Goal: Transaction & Acquisition: Book appointment/travel/reservation

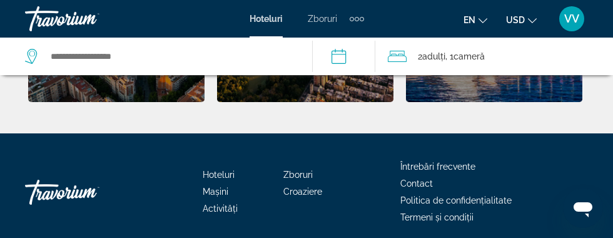
scroll to position [804, 0]
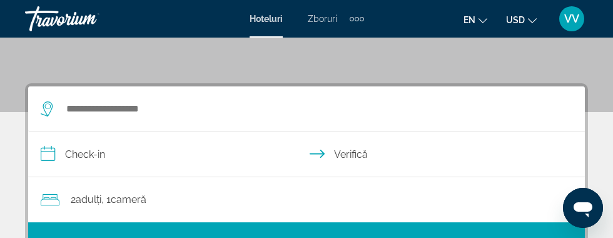
click at [447, 137] on input "**********" at bounding box center [309, 156] width 562 height 48
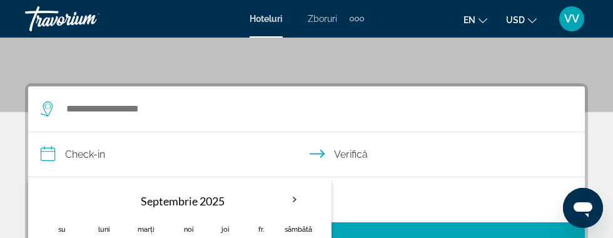
scroll to position [231, 0]
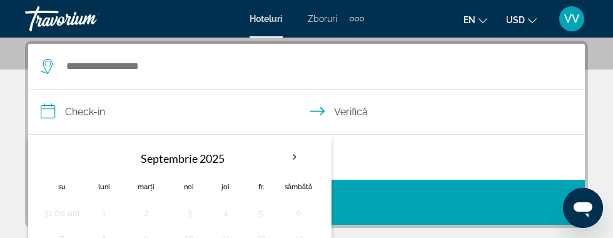
click at [83, 108] on input "**********" at bounding box center [309, 113] width 562 height 48
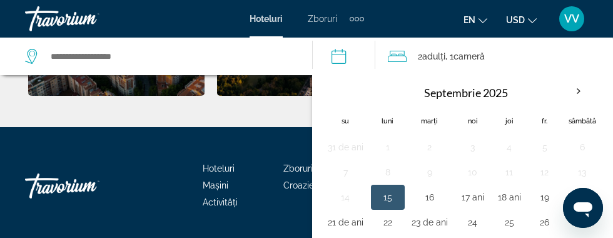
scroll to position [804, 0]
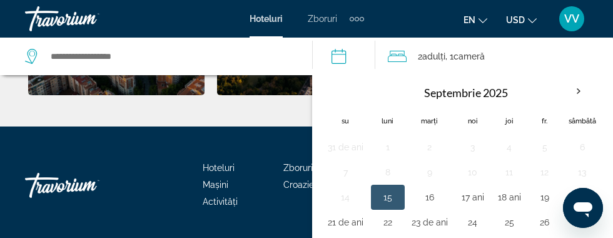
click at [594, 89] on th "Luna viitoare" at bounding box center [579, 92] width 34 height 28
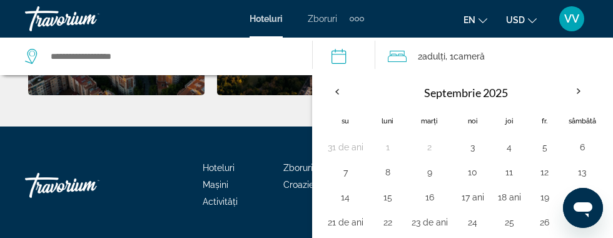
click at [589, 89] on th "Luna viitoare" at bounding box center [579, 92] width 34 height 28
click at [339, 93] on th "Previous month" at bounding box center [337, 92] width 34 height 28
click at [589, 94] on th "Luna viitoare" at bounding box center [579, 92] width 34 height 28
click at [589, 88] on th "Luna viitoare" at bounding box center [579, 92] width 34 height 28
click at [339, 83] on th "Previous month" at bounding box center [337, 92] width 34 height 28
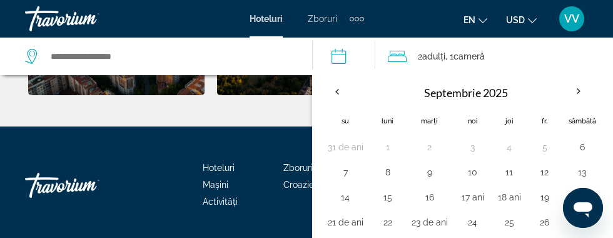
click at [587, 91] on th "Luna viitoare" at bounding box center [579, 92] width 34 height 28
click at [589, 86] on th "Luna viitoare" at bounding box center [579, 92] width 34 height 28
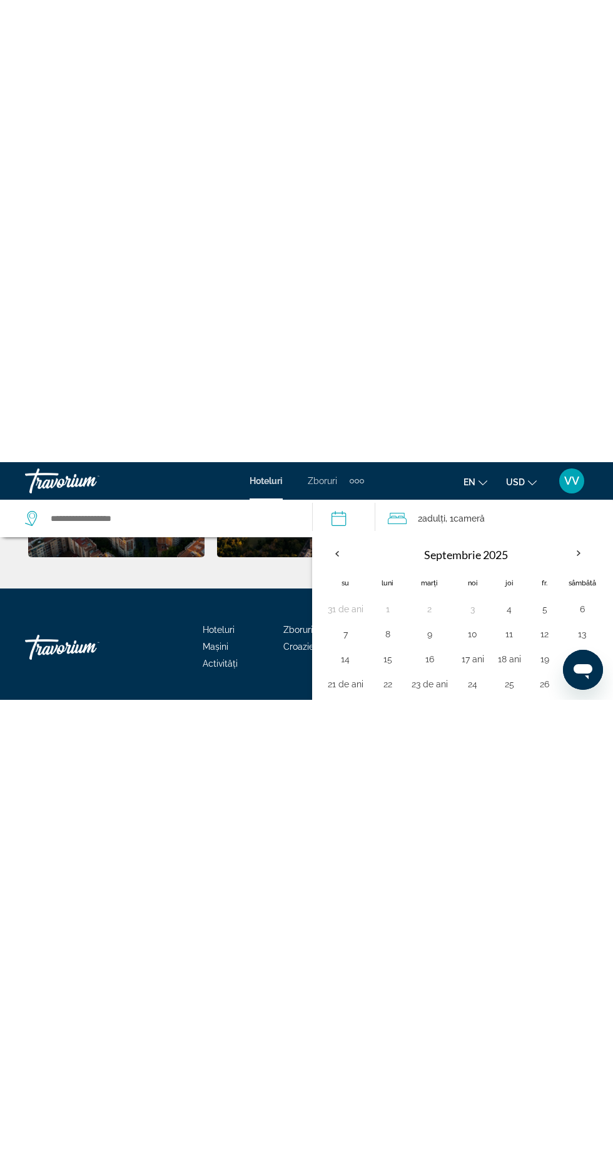
scroll to position [0, 0]
